Goal: Task Accomplishment & Management: Use online tool/utility

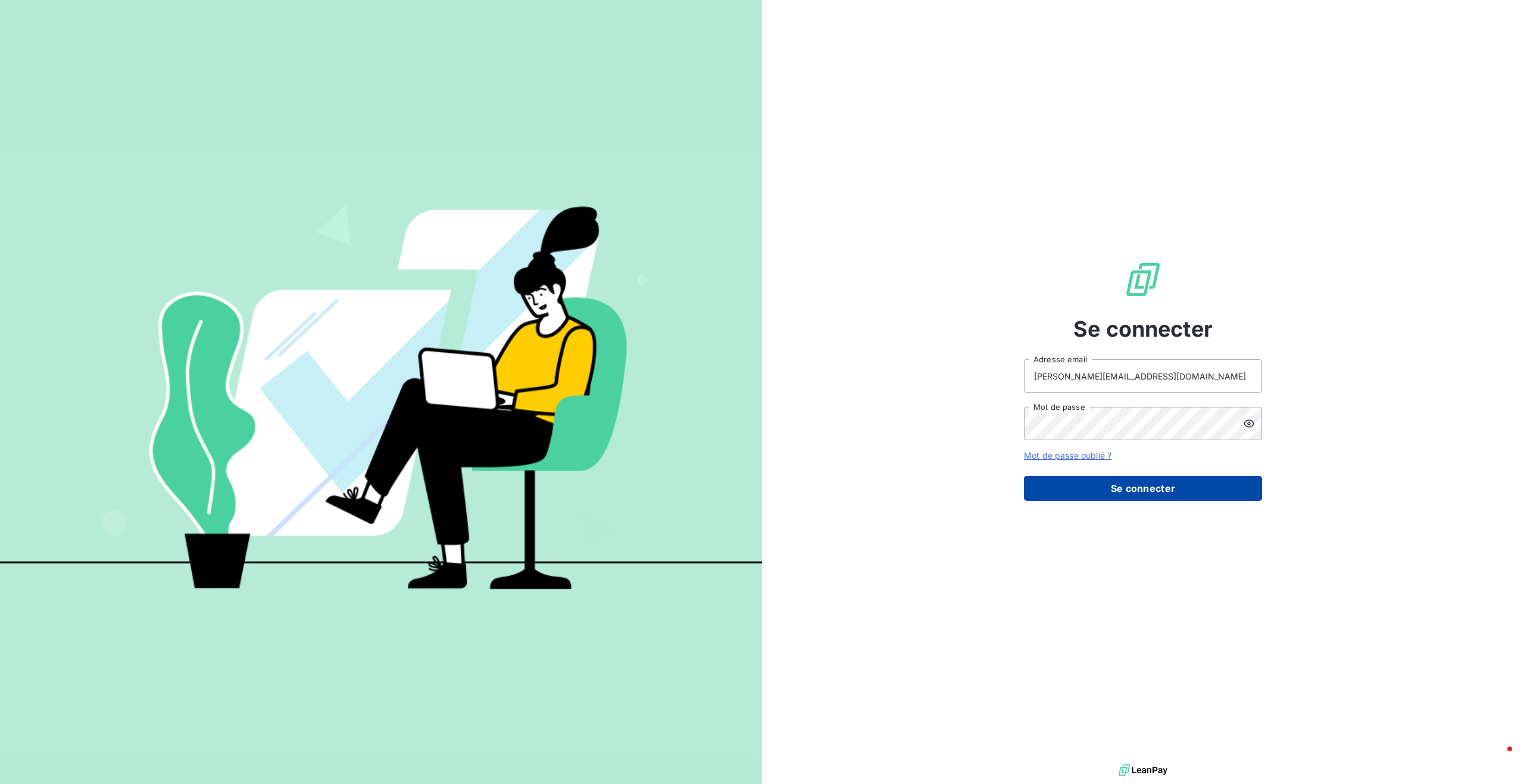
click at [1112, 496] on button "Se connecter" at bounding box center [1143, 488] width 238 height 25
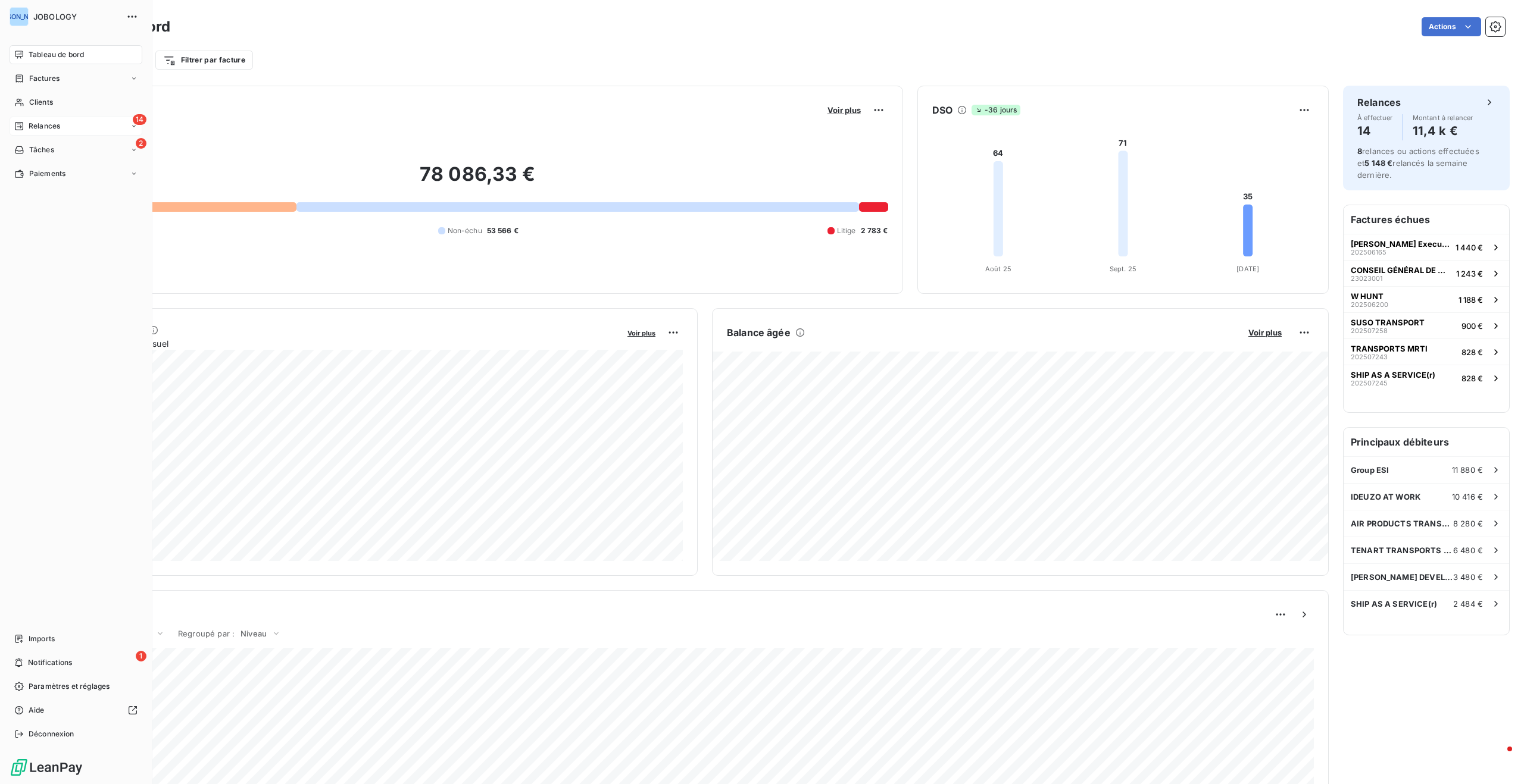
click at [31, 121] on span "Relances" at bounding box center [44, 126] width 31 height 10
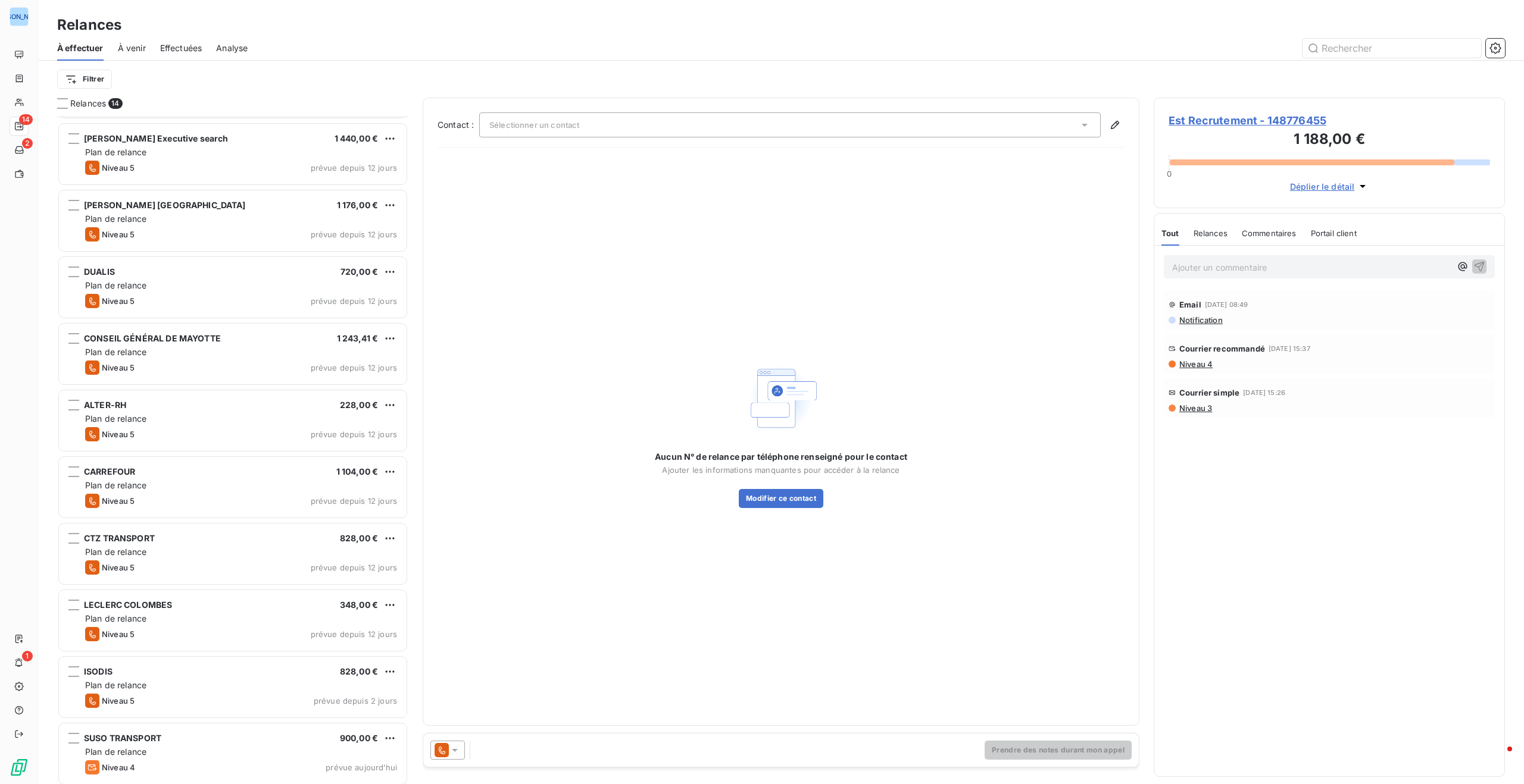
scroll to position [266, 0]
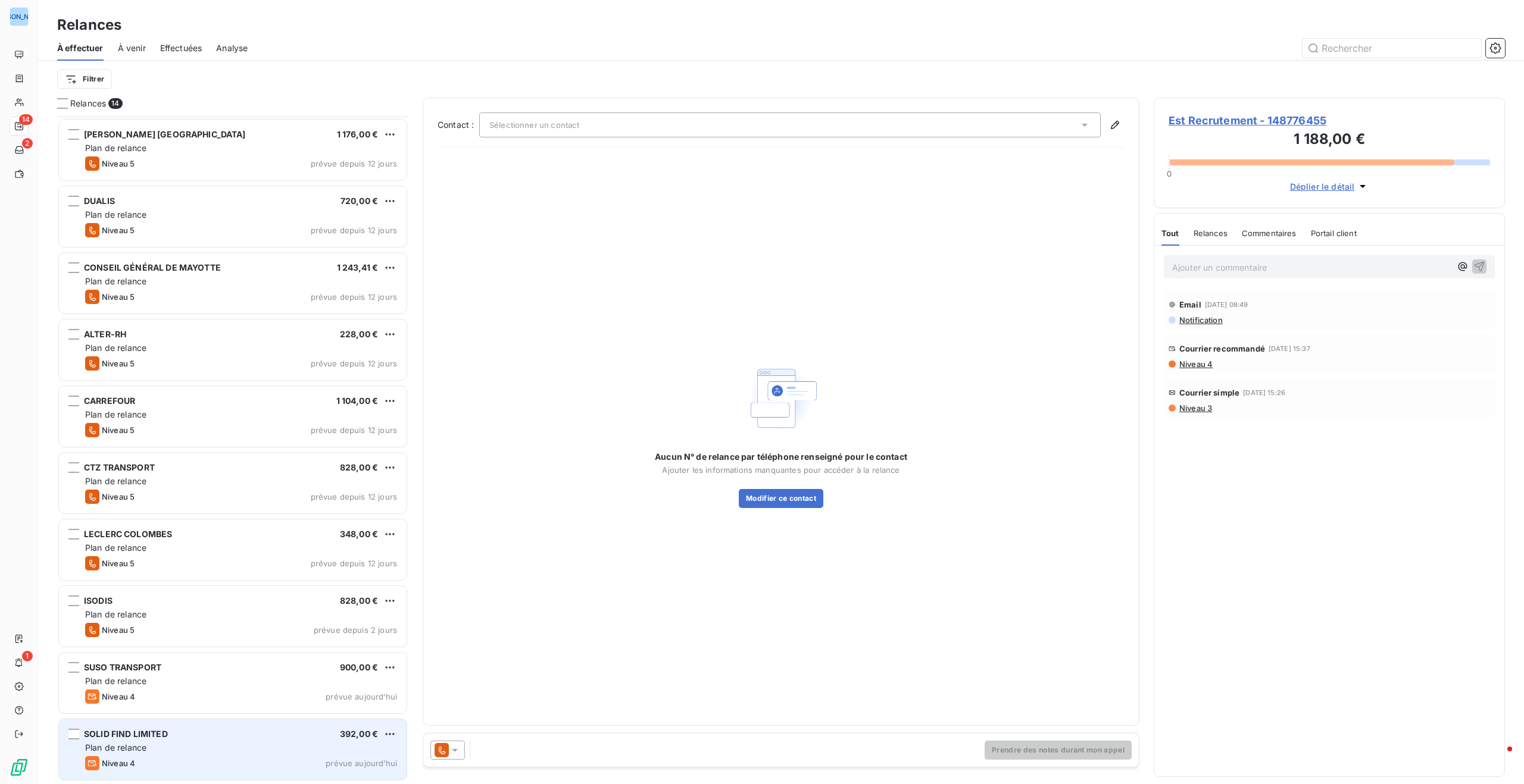
click at [148, 750] on div "Plan de relance" at bounding box center [241, 748] width 312 height 12
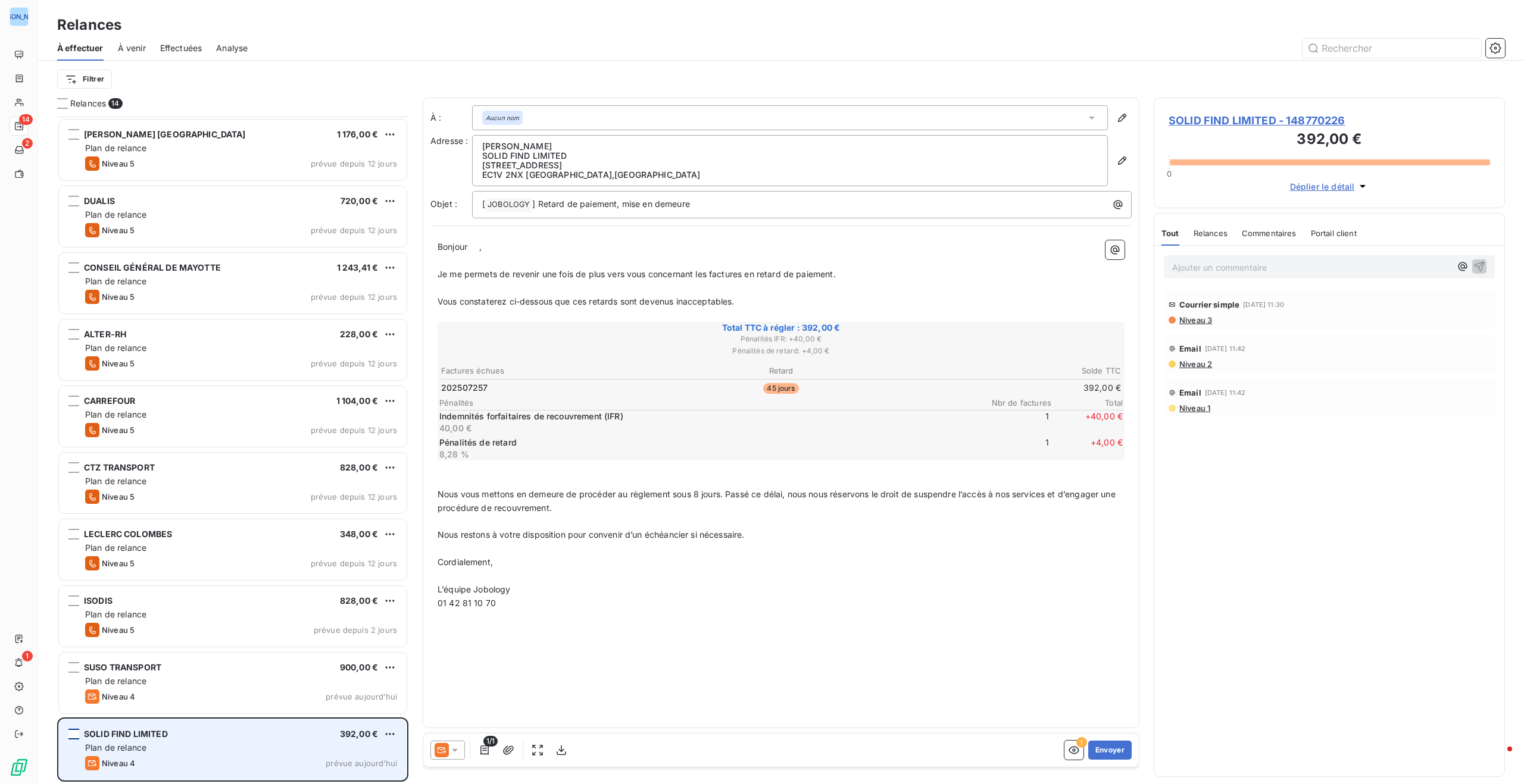
click at [74, 733] on div "grid" at bounding box center [73, 734] width 10 height 10
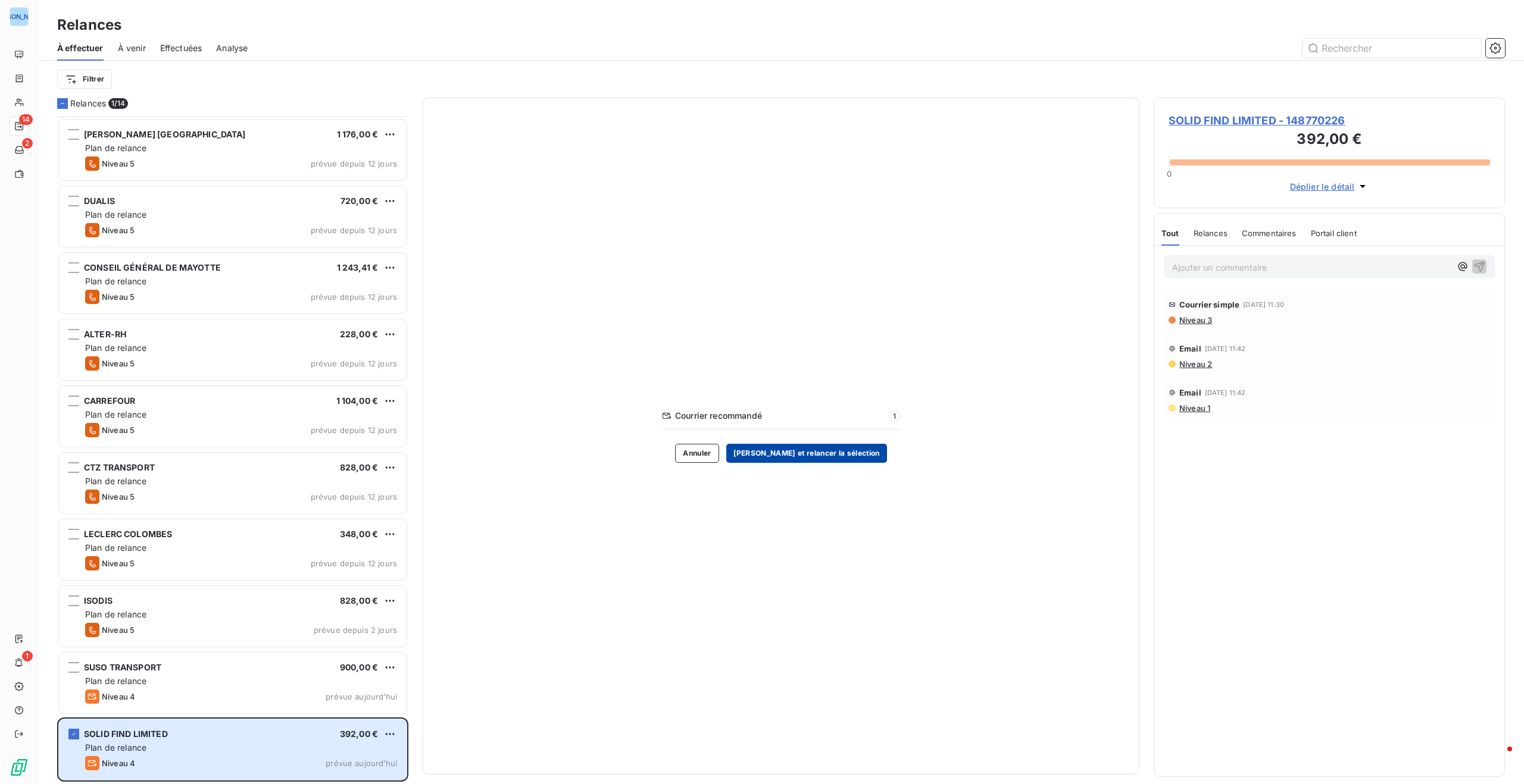
click at [830, 450] on button "[PERSON_NAME] et relancer la sélection" at bounding box center [806, 454] width 161 height 19
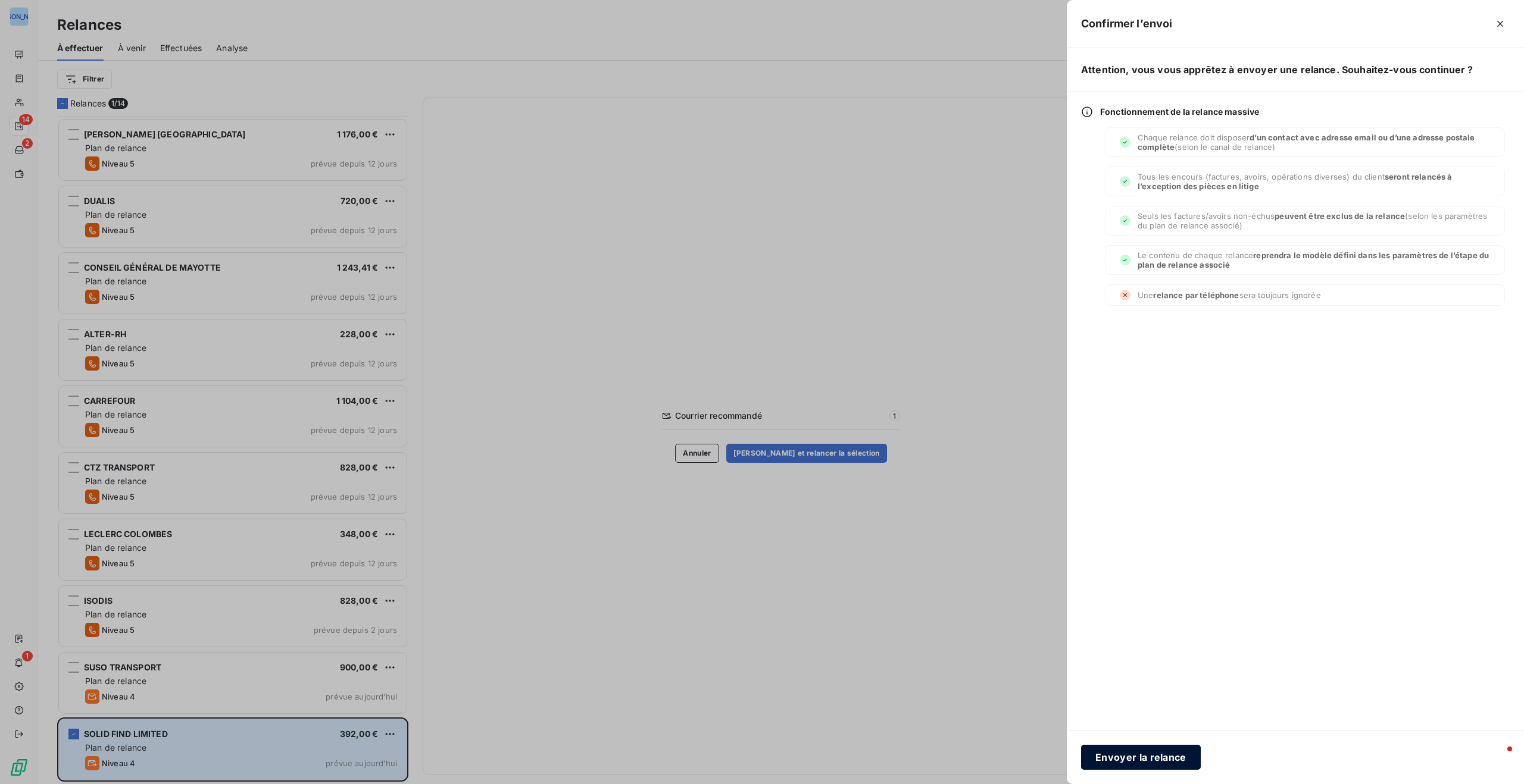
click at [1166, 754] on button "Envoyer la relance" at bounding box center [1141, 757] width 120 height 25
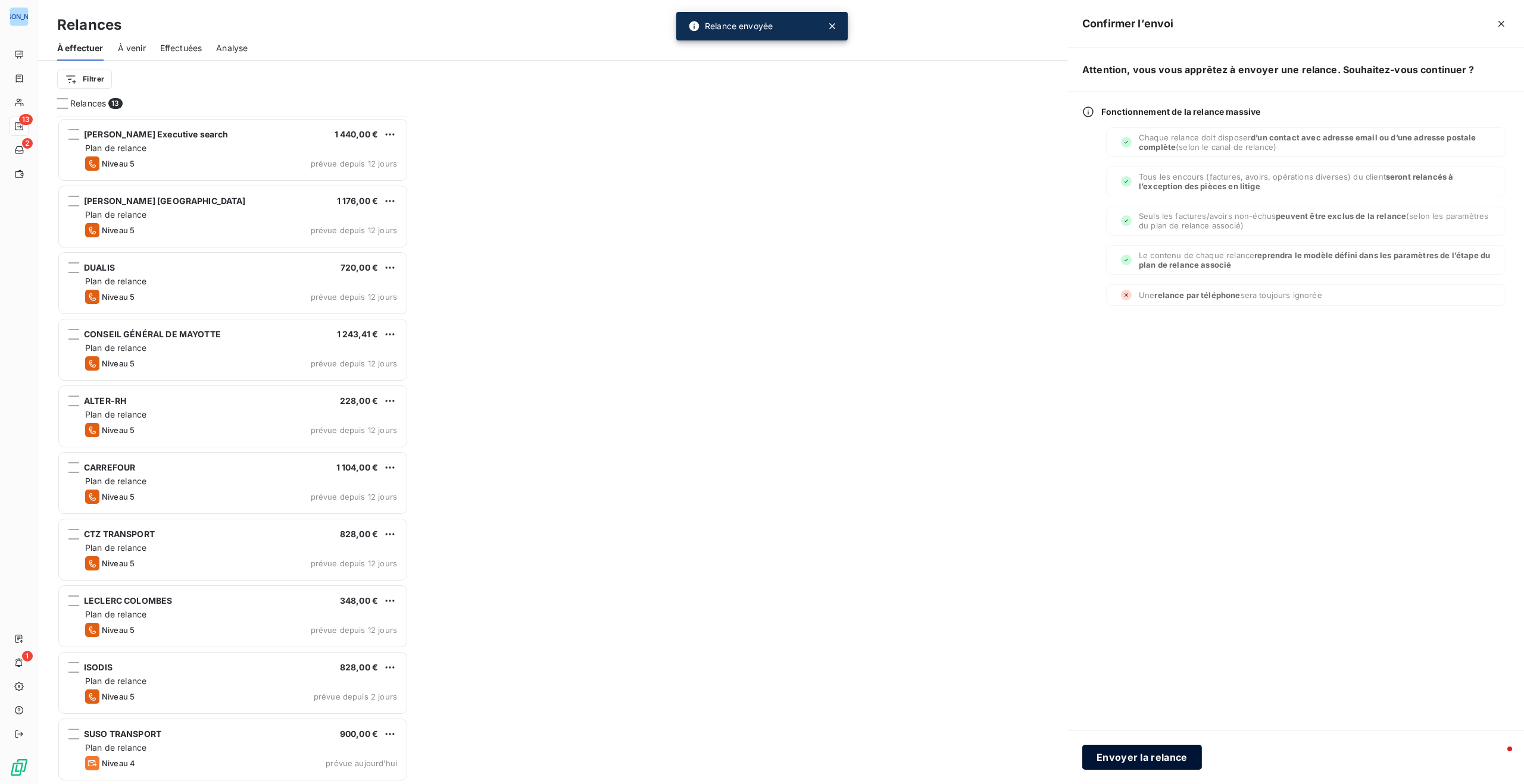
scroll to position [199, 0]
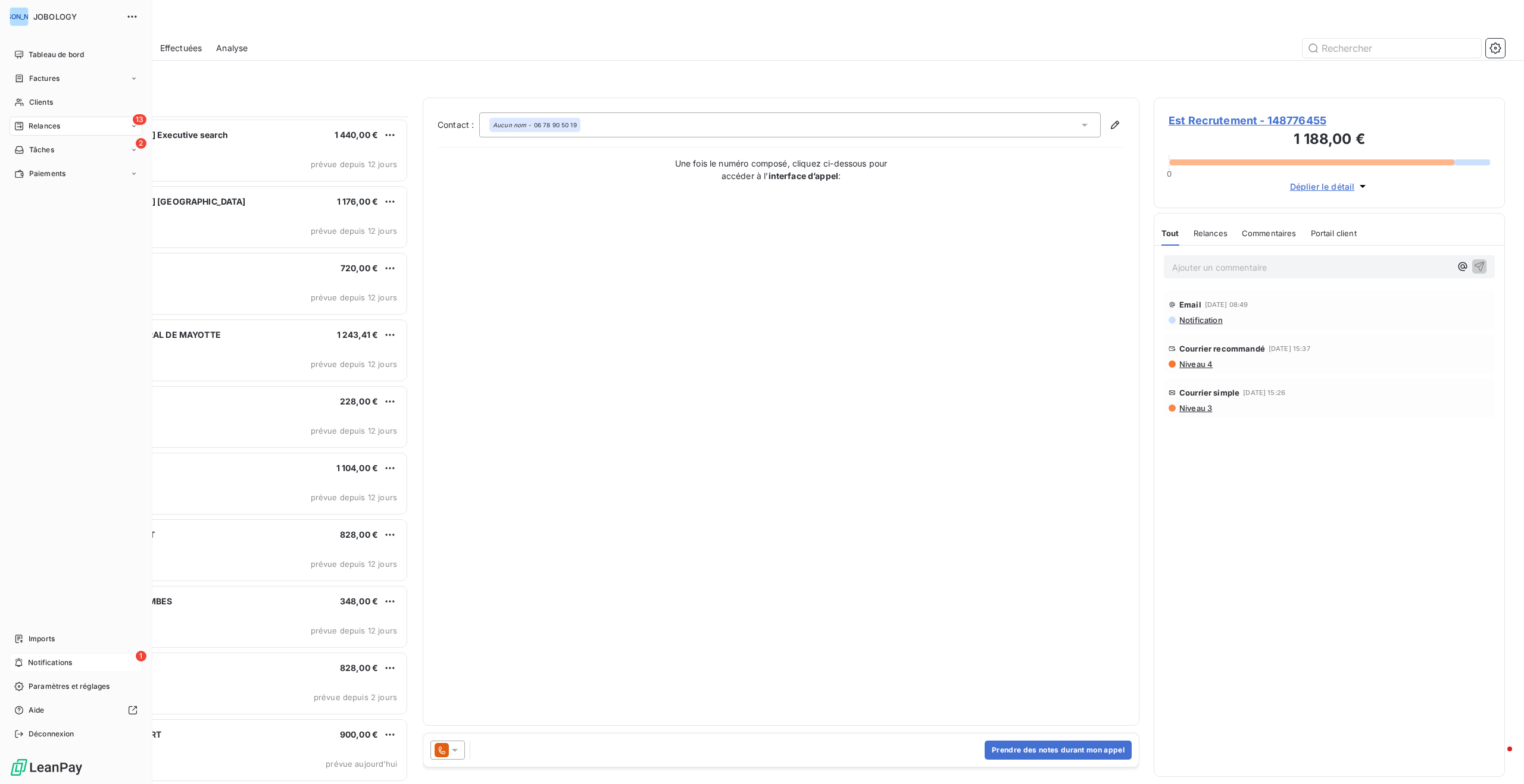
click at [28, 657] on span "Notifications" at bounding box center [49, 662] width 44 height 10
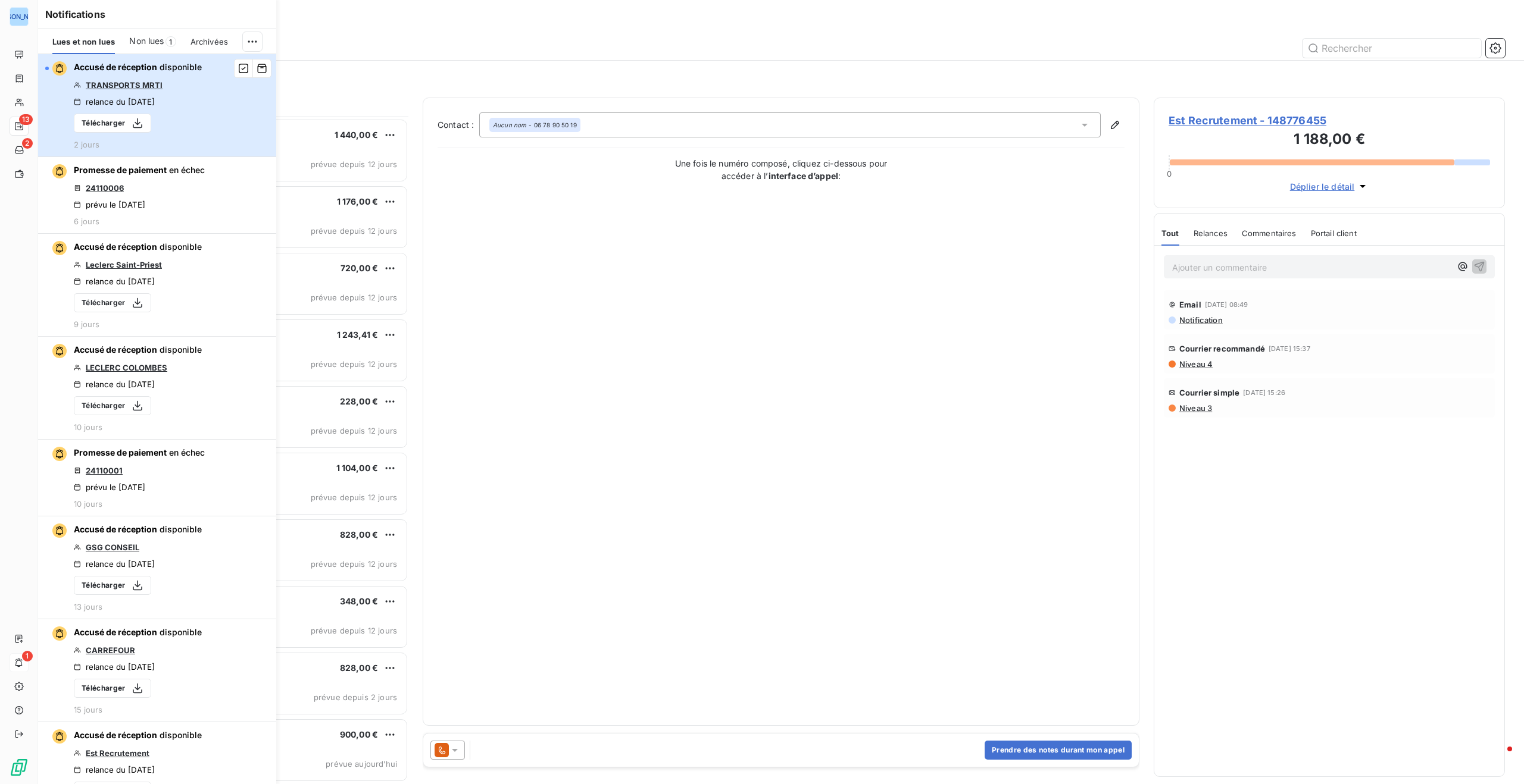
click at [190, 105] on div "Accusé de réception disponible TRANSPORTS MRTI relance du [DATE] Télécharger 2 …" at bounding box center [138, 105] width 128 height 88
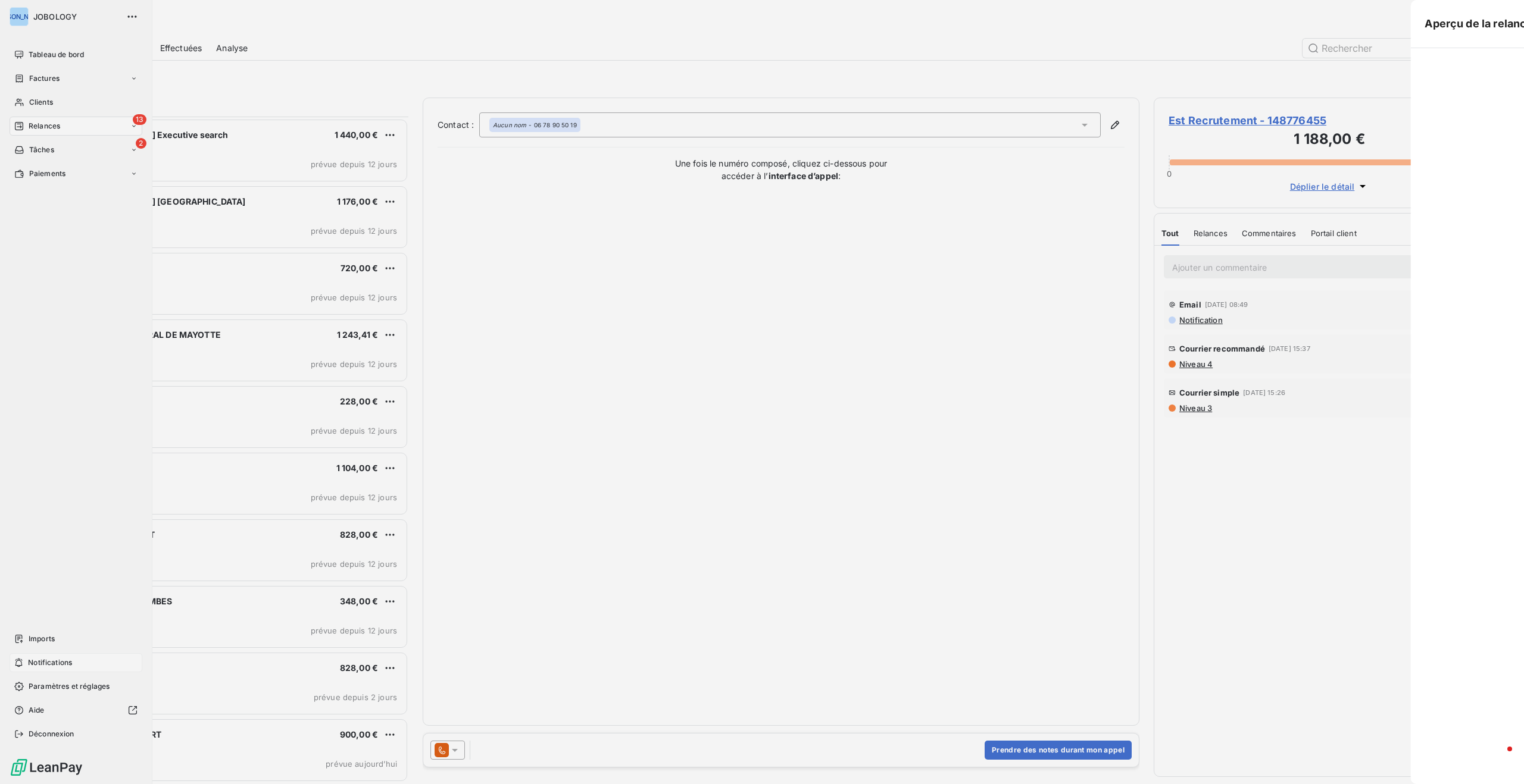
scroll to position [668, 351]
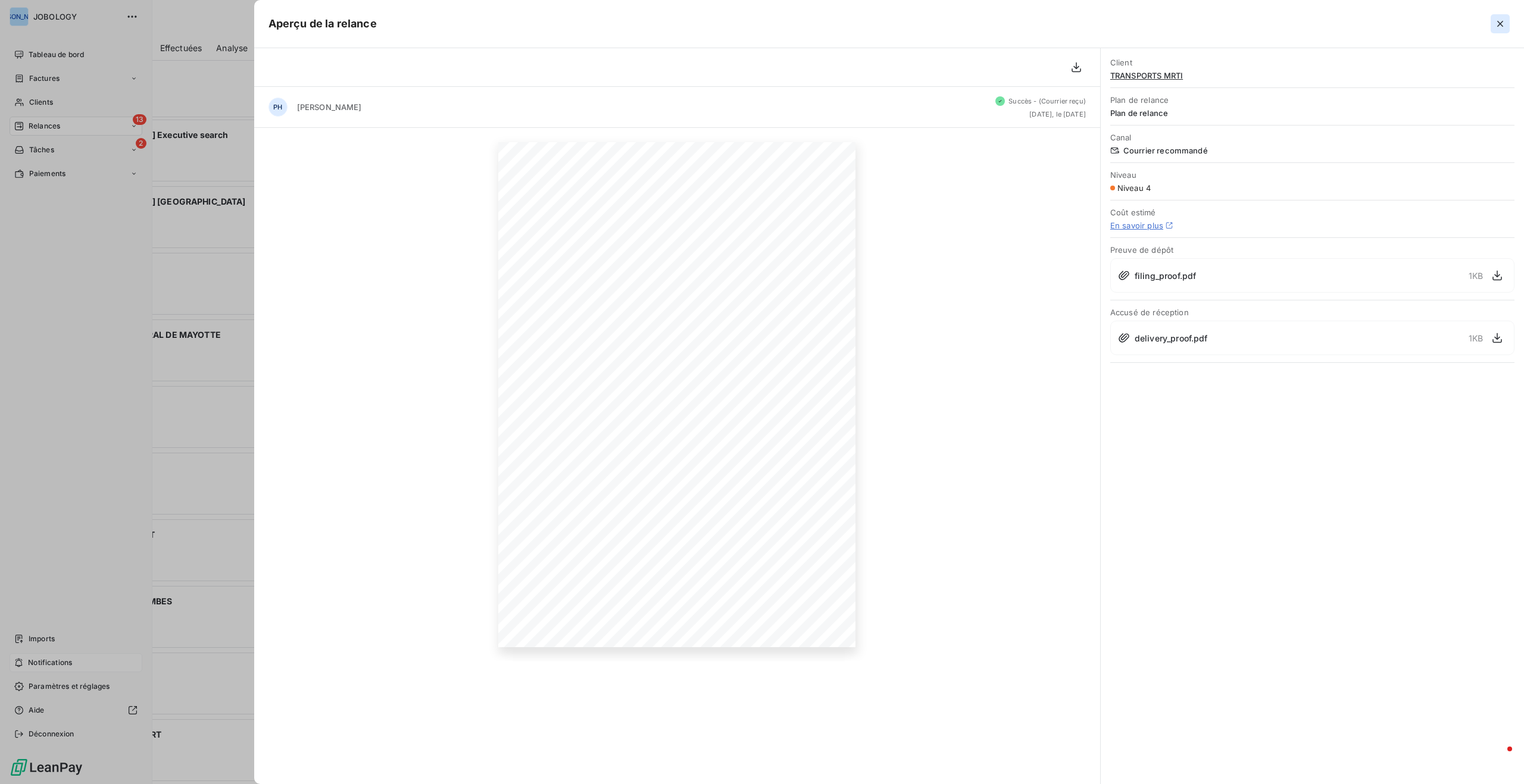
click at [1501, 18] on icon "button" at bounding box center [1500, 24] width 12 height 12
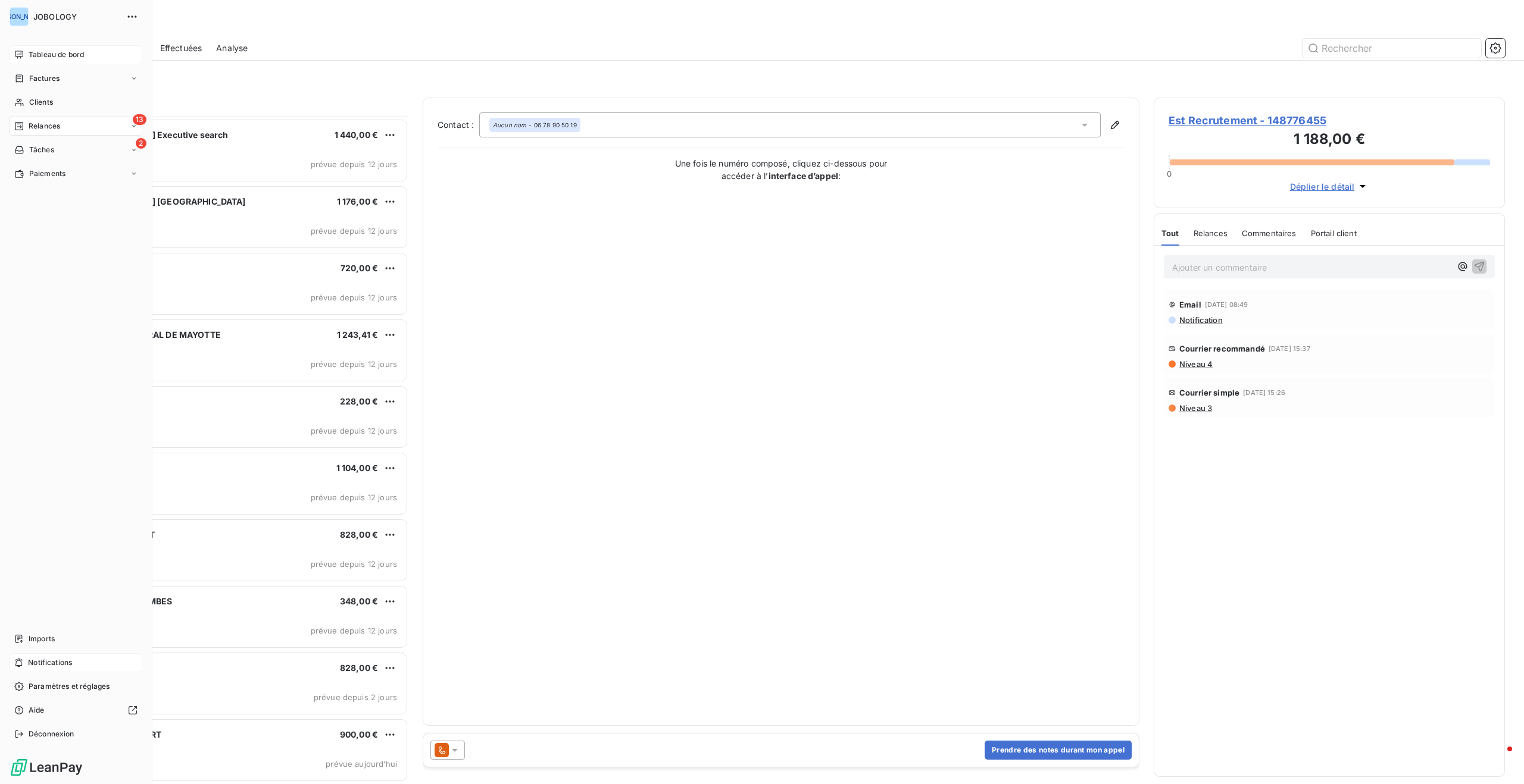
click at [44, 53] on span "Tableau de bord" at bounding box center [56, 54] width 55 height 10
